Goal: Task Accomplishment & Management: Use online tool/utility

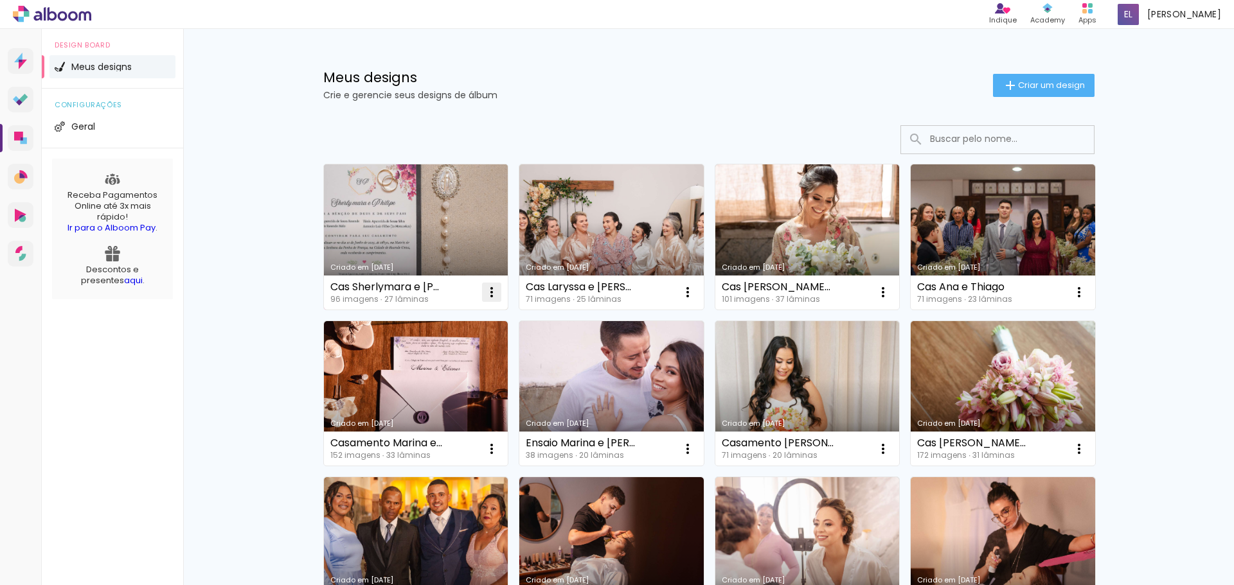
click at [490, 285] on iron-icon at bounding box center [491, 292] width 15 height 15
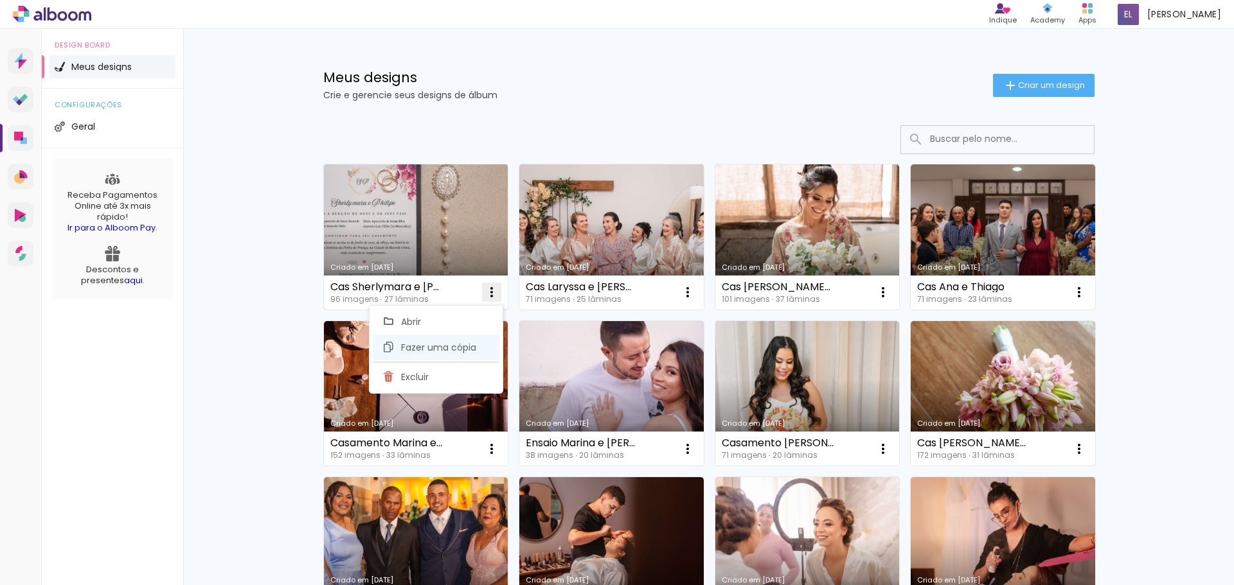
click at [461, 356] on paper-item "Fazer uma cópia" at bounding box center [436, 348] width 127 height 26
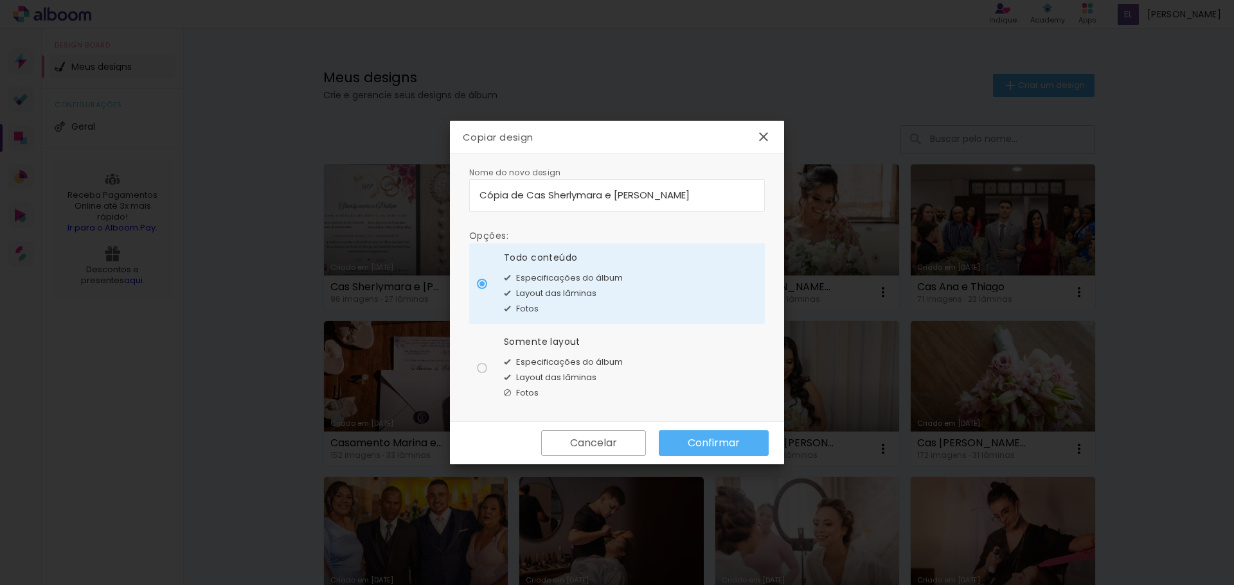
drag, startPoint x: 524, startPoint y: 193, endPoint x: 148, endPoint y: 202, distance: 375.4
click at [172, 193] on body "link( href="../../bower_components/polymer/polymer.html" rel="import" ) picture…" at bounding box center [617, 292] width 1234 height 585
click at [655, 200] on input "Cas Sherlymara e [PERSON_NAME]" at bounding box center [616, 195] width 275 height 15
type input "Cas Sherlymara e [PERSON_NAME]"
type paper-input "Cas Sherlymara e [PERSON_NAME]"
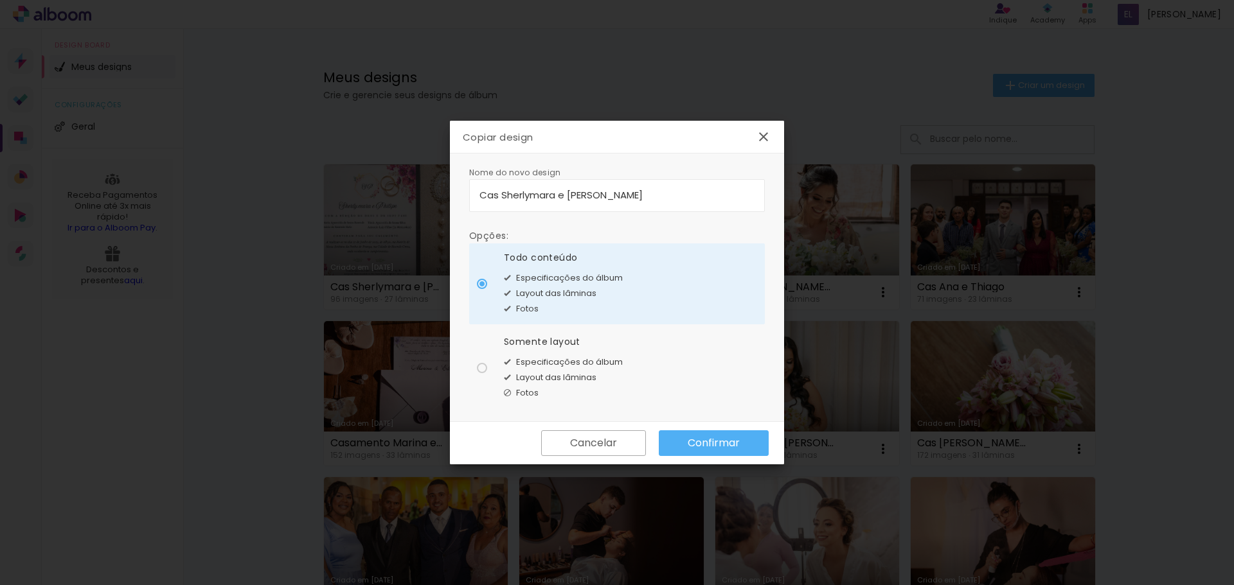
click at [0, 0] on slot "Confirmar" at bounding box center [0, 0] width 0 height 0
